Goal: Task Accomplishment & Management: Manage account settings

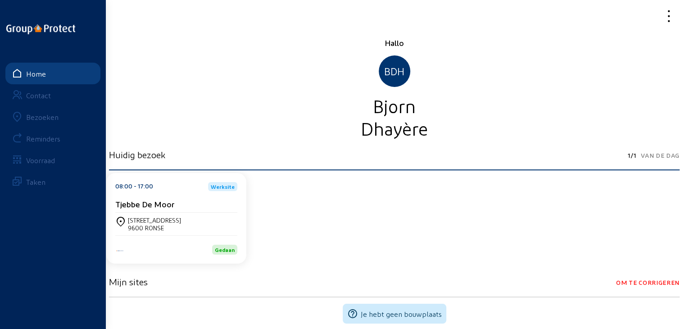
click at [49, 137] on div "Reminders" at bounding box center [43, 138] width 34 height 9
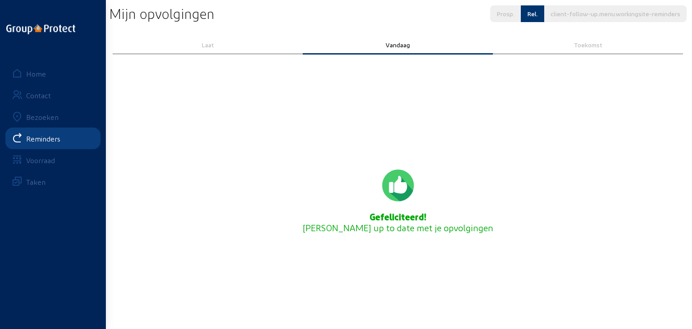
click at [47, 118] on div "Bezoeken" at bounding box center [42, 117] width 32 height 9
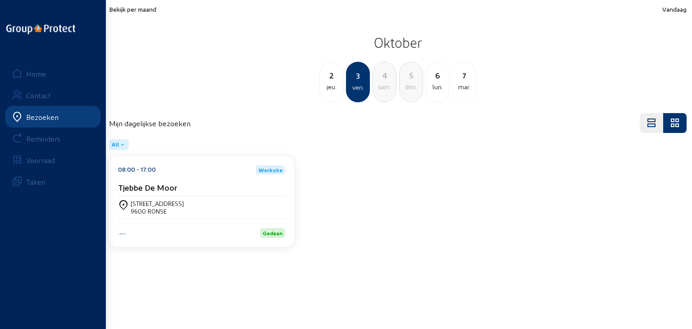
click at [151, 9] on span "Bekijk per maand" at bounding box center [132, 9] width 47 height 8
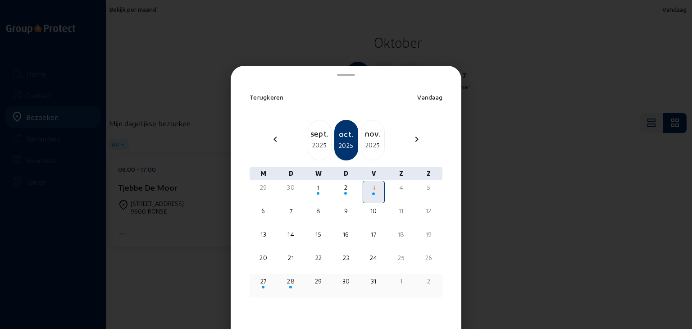
click at [258, 283] on div "27" at bounding box center [263, 281] width 20 height 9
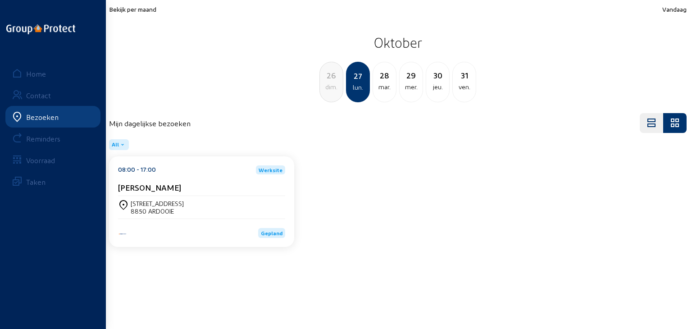
click at [139, 196] on div "[STREET_ADDRESS]" at bounding box center [201, 207] width 167 height 23
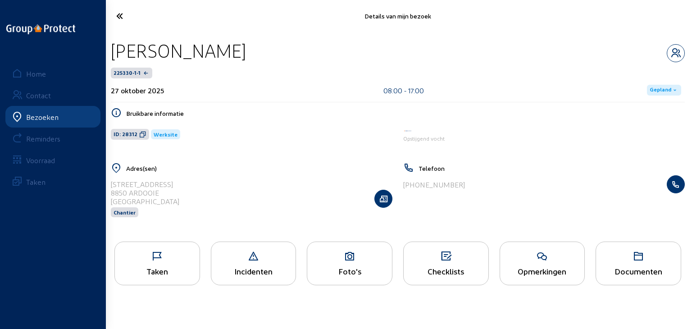
click at [187, 260] on icon at bounding box center [157, 256] width 85 height 11
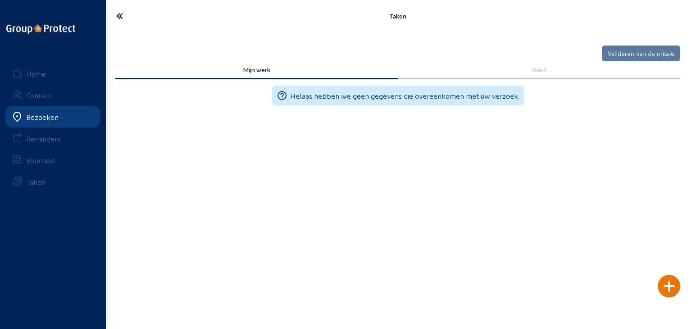
click at [123, 16] on icon at bounding box center [153, 16] width 82 height 16
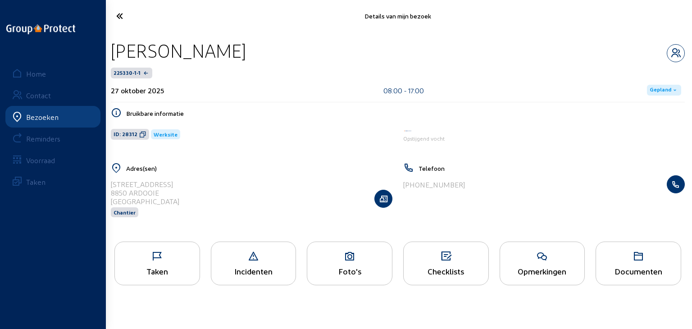
click at [347, 247] on div "Foto's" at bounding box center [350, 264] width 86 height 44
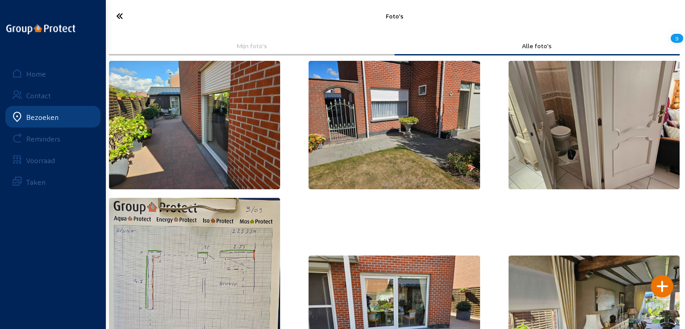
click at [118, 15] on icon at bounding box center [152, 16] width 81 height 16
